Goal: Task Accomplishment & Management: Use online tool/utility

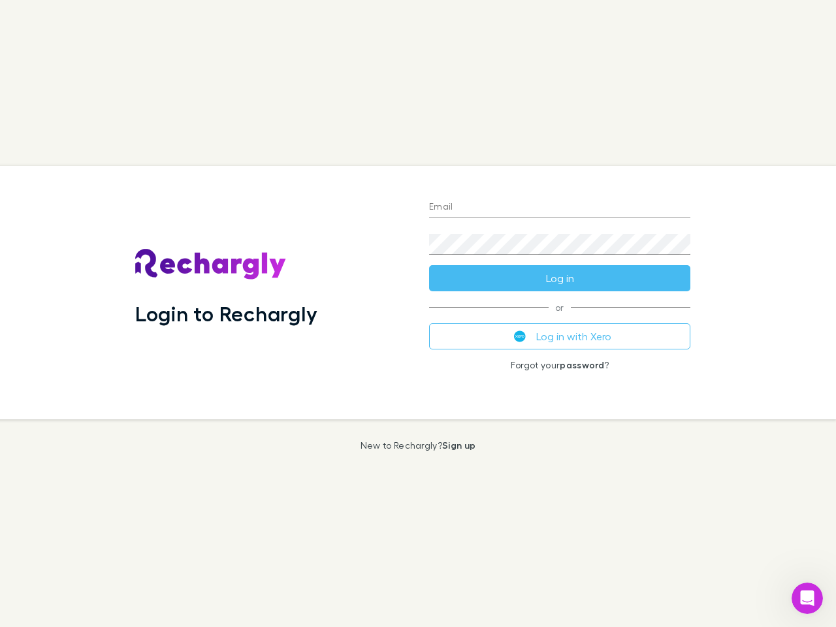
click at [418, 313] on div "Login to Rechargly" at bounding box center [272, 292] width 294 height 253
click at [560, 208] on input "Email" at bounding box center [559, 207] width 261 height 21
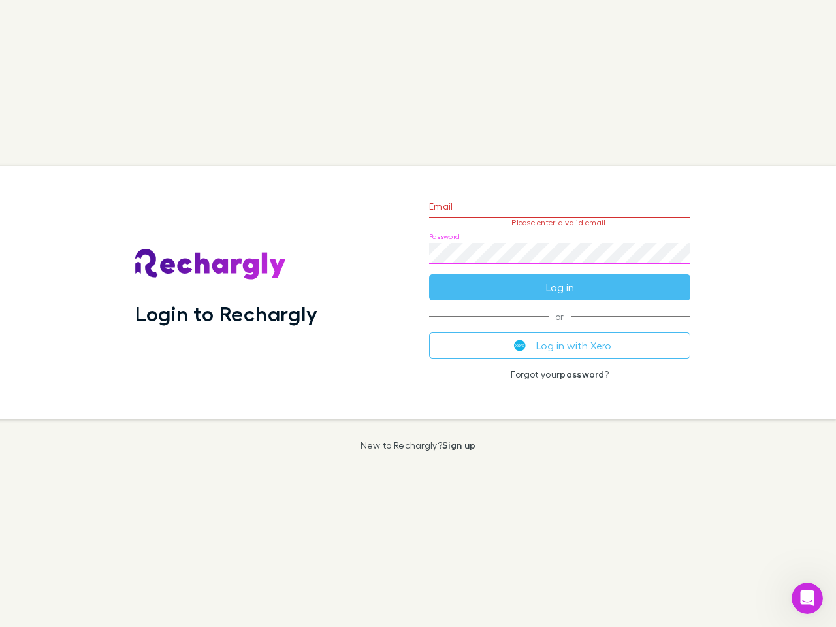
click at [560, 278] on form "Email Please enter a valid email. Password Log in" at bounding box center [559, 244] width 261 height 114
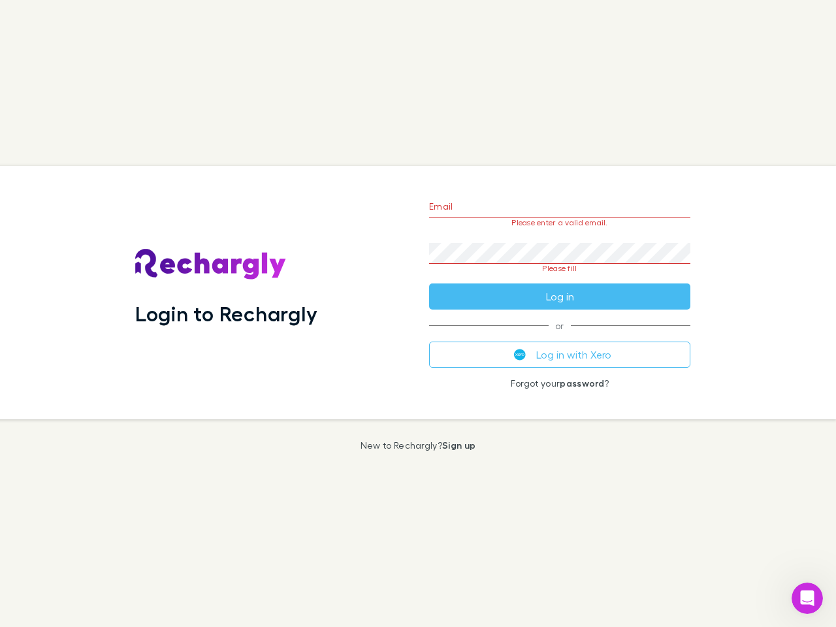
click at [560, 336] on div "Email Please enter a valid email. Password Please fill Log in or Log in with Xe…" at bounding box center [559, 292] width 282 height 253
